Goal: Find contact information: Obtain details needed to contact an individual or organization

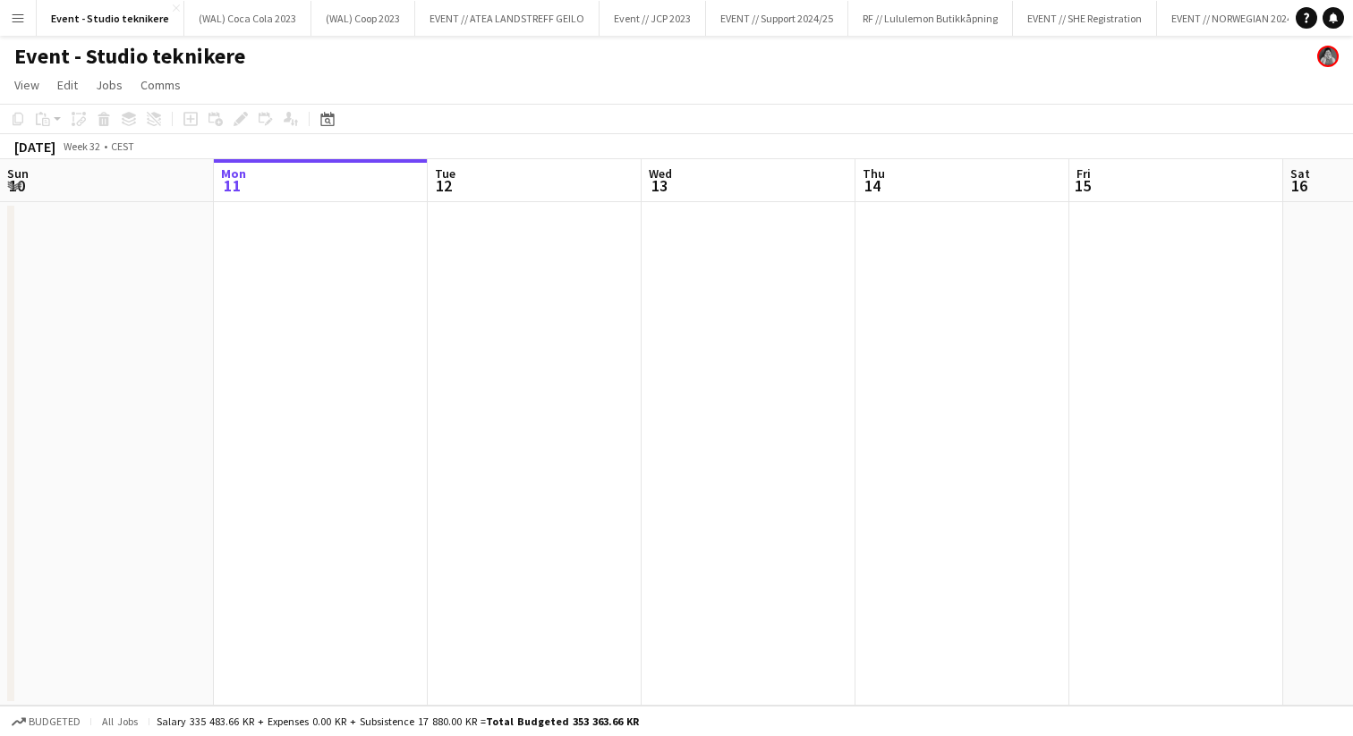
click at [16, 23] on app-icon "Menu" at bounding box center [18, 18] width 14 height 14
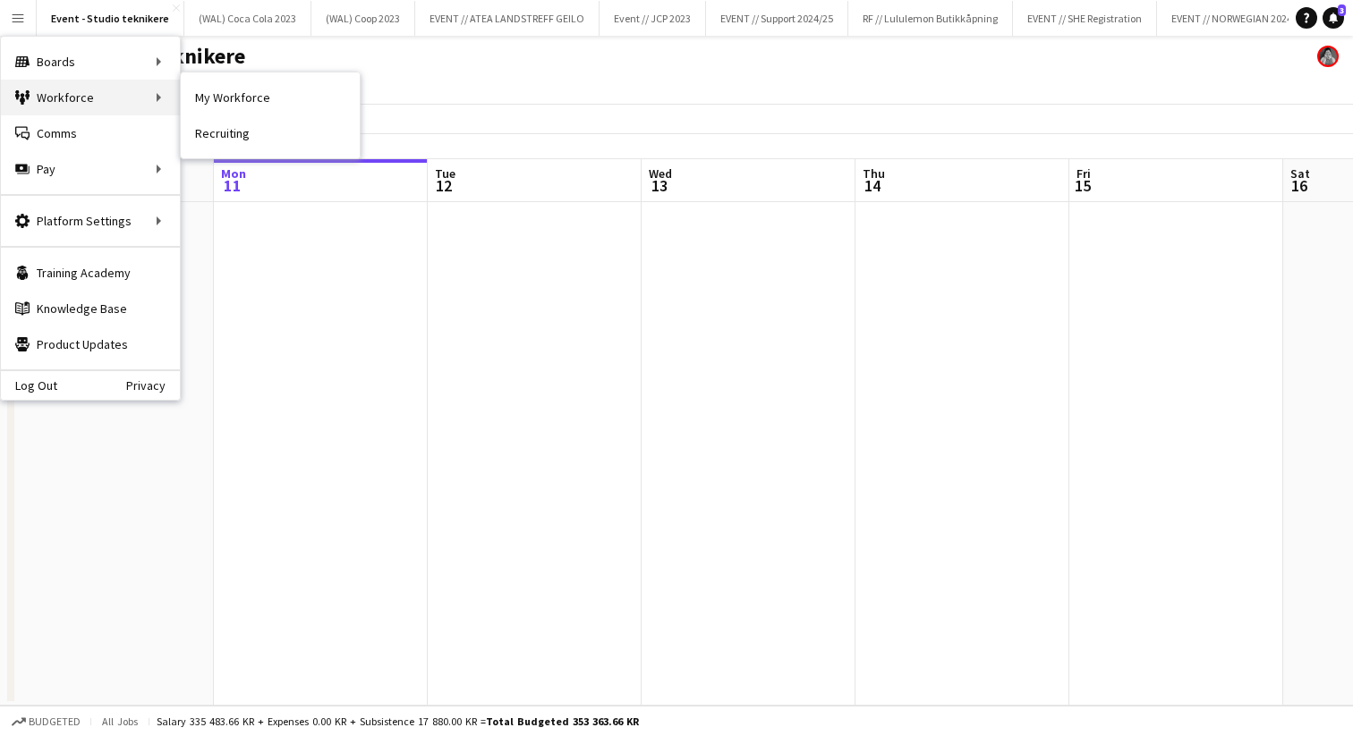
click at [61, 93] on div "Workforce Workforce" at bounding box center [90, 98] width 179 height 36
click at [223, 96] on link "My Workforce" at bounding box center [270, 98] width 179 height 36
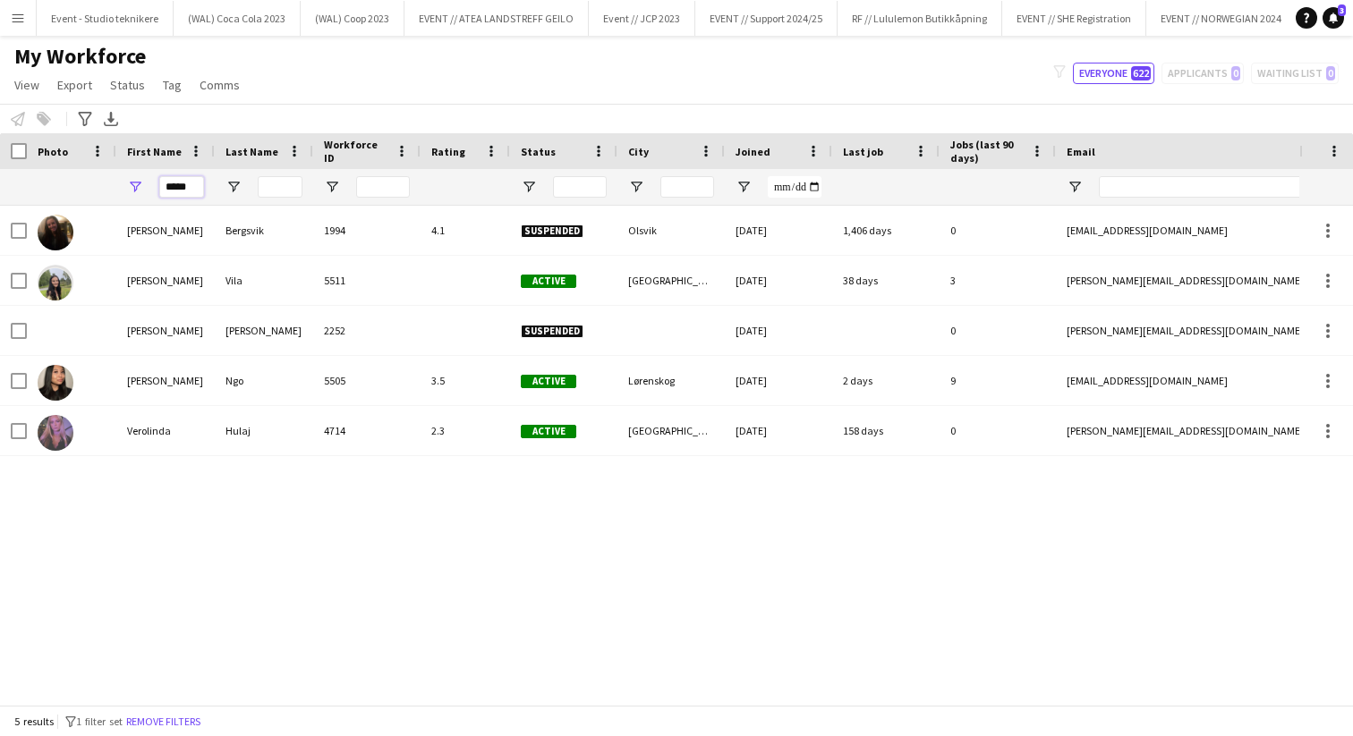
click at [174, 183] on input "*****" at bounding box center [181, 186] width 45 height 21
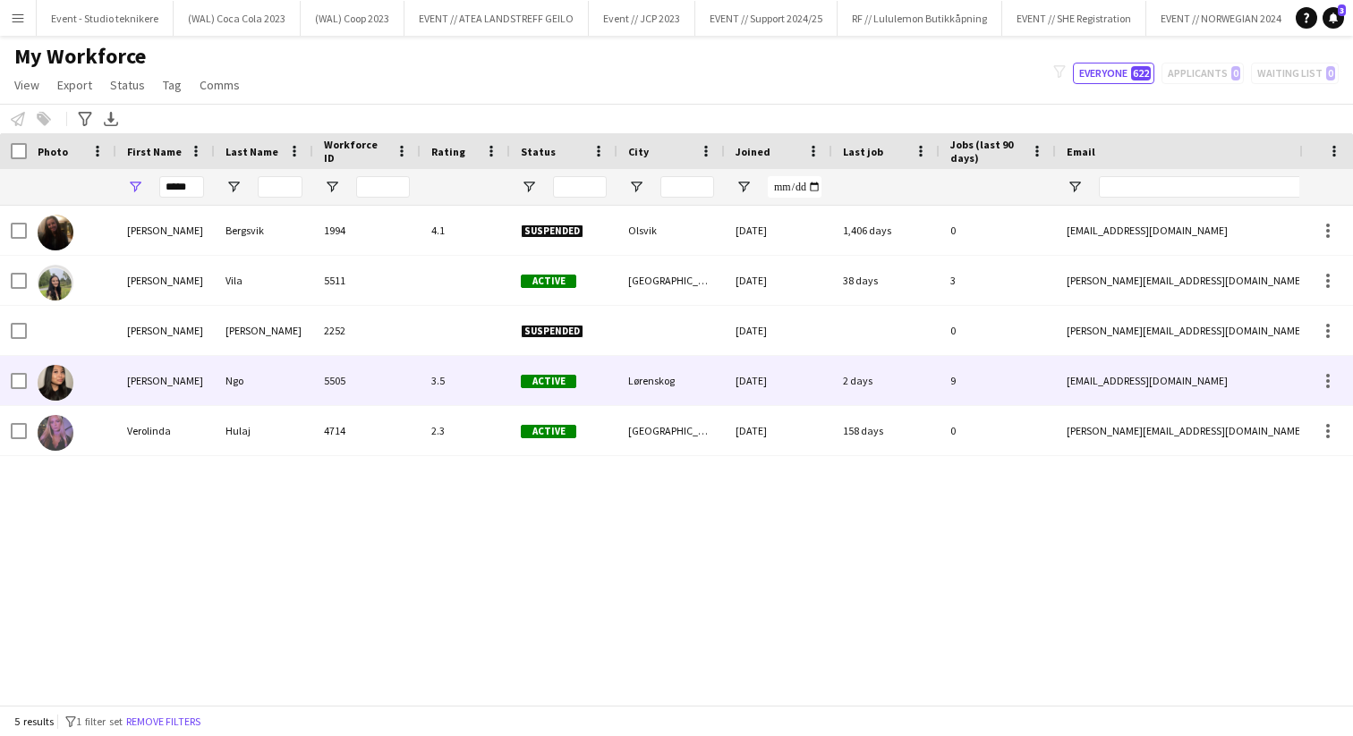
click at [142, 376] on div "[PERSON_NAME]" at bounding box center [165, 380] width 98 height 49
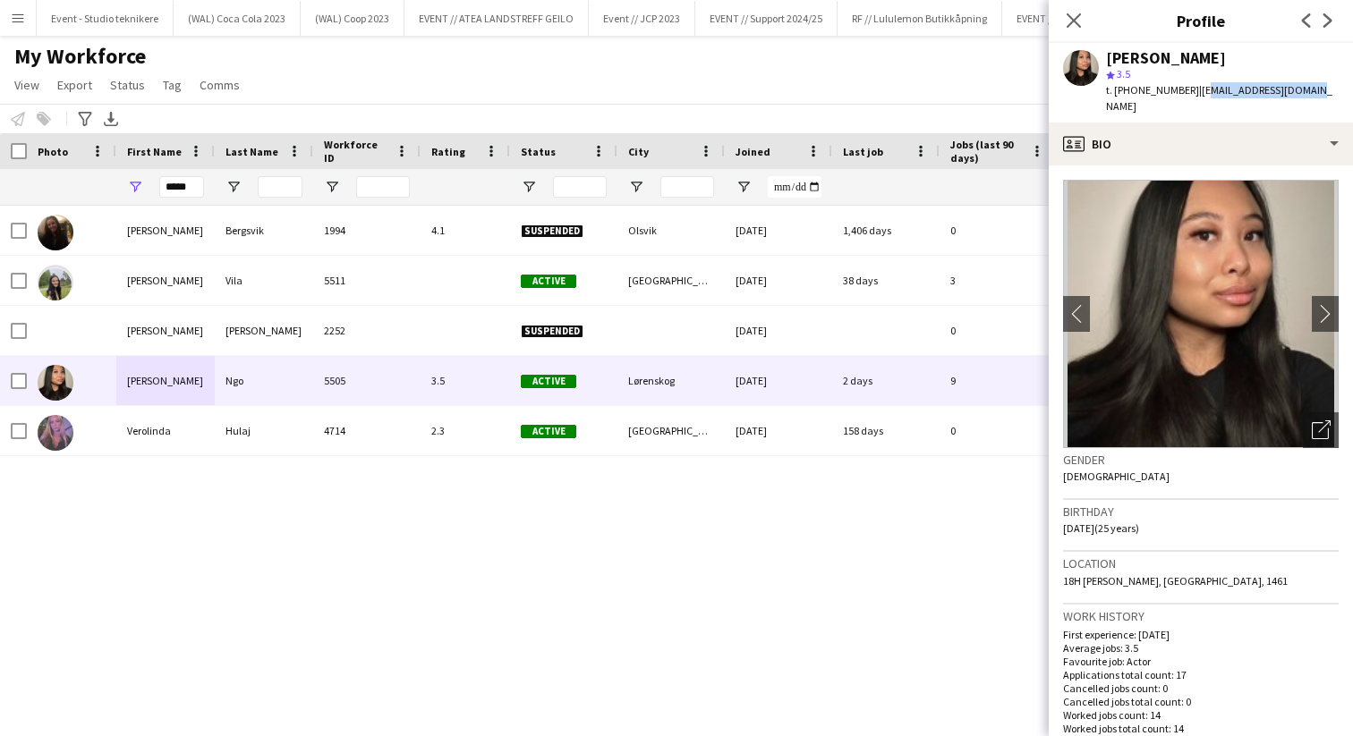
drag, startPoint x: 1302, startPoint y: 97, endPoint x: 1181, endPoint y: 95, distance: 120.8
click at [1181, 95] on div "[PERSON_NAME] star 3.5 t. [PHONE_NUMBER] | [EMAIL_ADDRESS][DOMAIN_NAME]" at bounding box center [1200, 83] width 304 height 80
click at [1295, 91] on div "[PERSON_NAME] star 3.5 t. [PHONE_NUMBER] | [EMAIL_ADDRESS][DOMAIN_NAME]" at bounding box center [1200, 83] width 304 height 80
drag, startPoint x: 1296, startPoint y: 91, endPoint x: 1178, endPoint y: 91, distance: 118.1
click at [1178, 91] on div "[PERSON_NAME] star 3.5 t. [PHONE_NUMBER] | [EMAIL_ADDRESS][DOMAIN_NAME]" at bounding box center [1200, 83] width 304 height 80
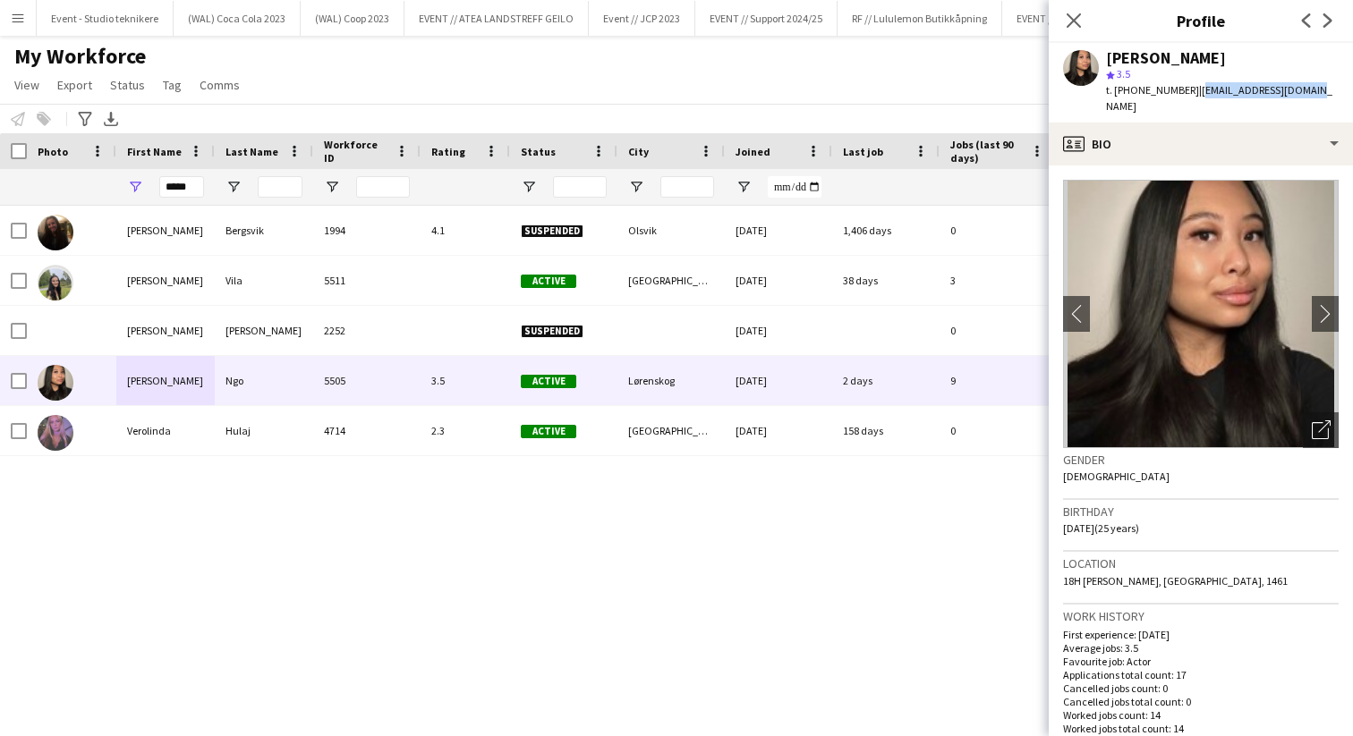
copy span "[EMAIL_ADDRESS][DOMAIN_NAME]"
click at [167, 188] on input "*****" at bounding box center [181, 186] width 45 height 21
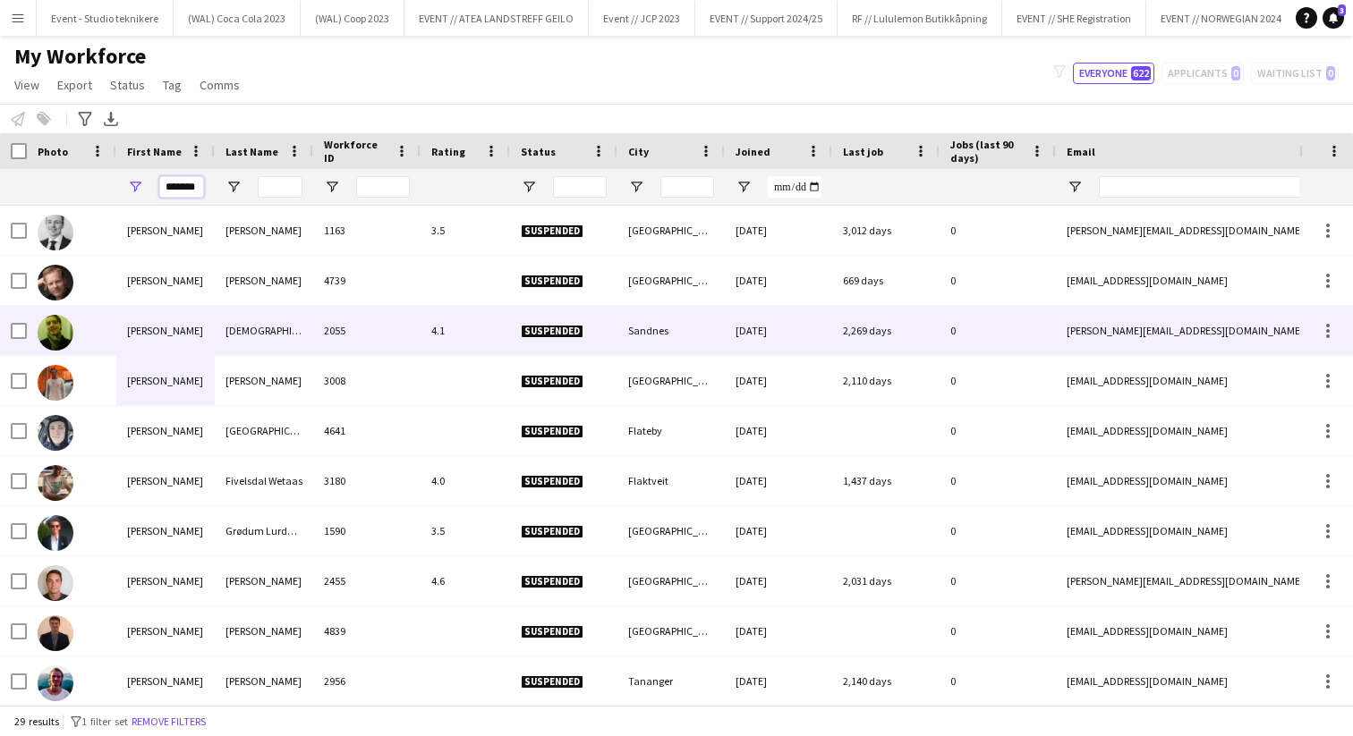
type input "*******"
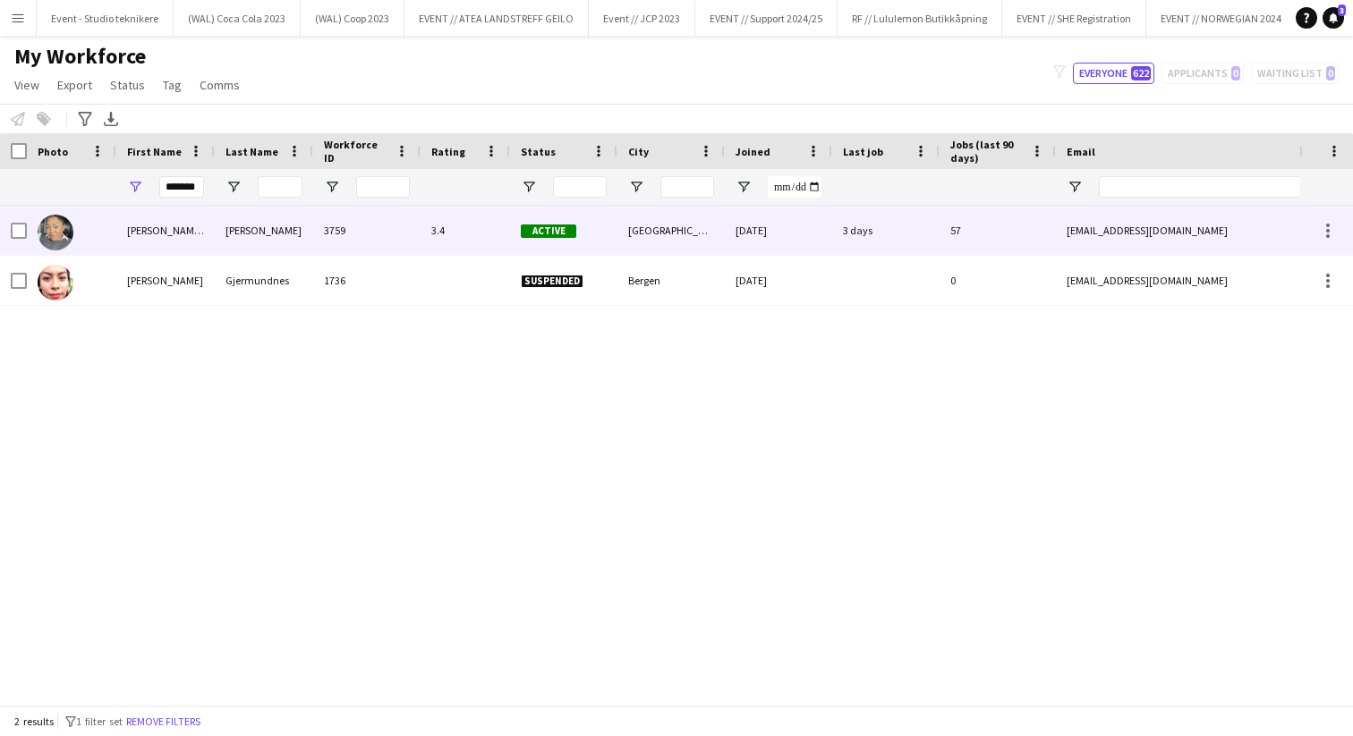
click at [166, 236] on div "[PERSON_NAME] [PERSON_NAME]" at bounding box center [165, 230] width 98 height 49
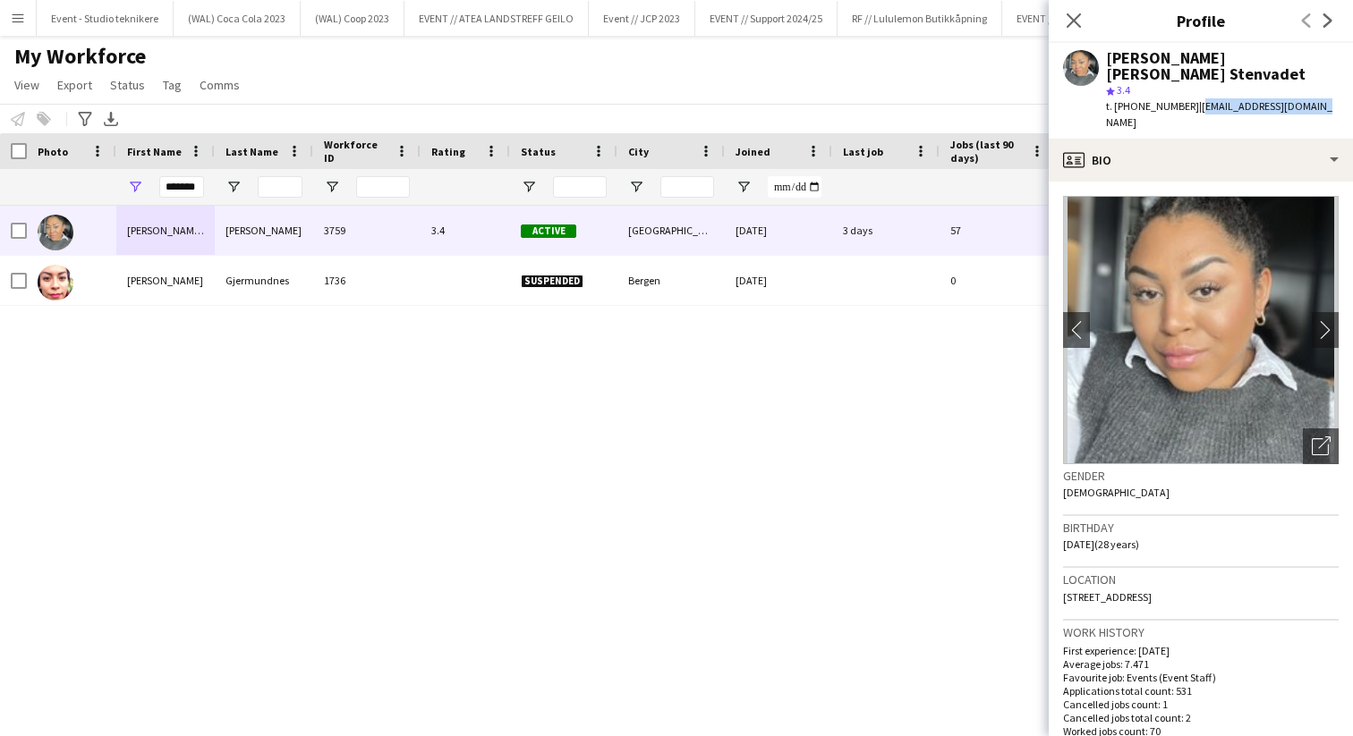
drag, startPoint x: 1312, startPoint y: 110, endPoint x: 1182, endPoint y: 110, distance: 129.7
click at [1182, 110] on div "t. [PHONE_NUMBER] | [EMAIL_ADDRESS][DOMAIN_NAME]" at bounding box center [1222, 114] width 233 height 32
copy span "[EMAIL_ADDRESS][DOMAIN_NAME]"
drag, startPoint x: 1201, startPoint y: 76, endPoint x: 1106, endPoint y: 72, distance: 95.8
click at [1106, 72] on div "[PERSON_NAME] [PERSON_NAME] Stenvadet" at bounding box center [1222, 66] width 233 height 32
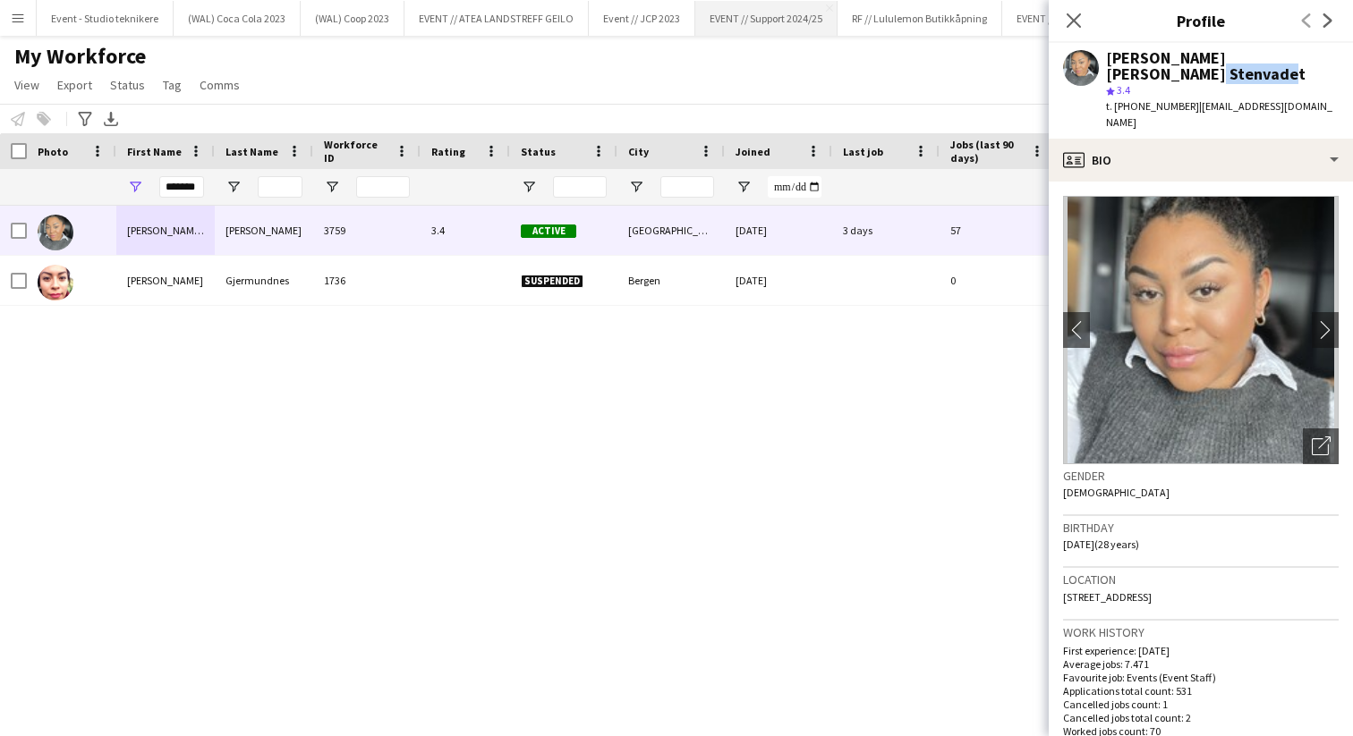
copy div "Stenvadet"
